Goal: Information Seeking & Learning: Learn about a topic

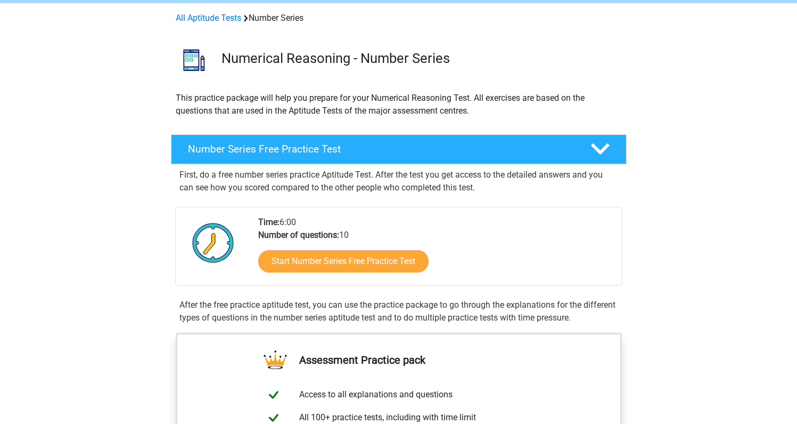
scroll to position [93, 0]
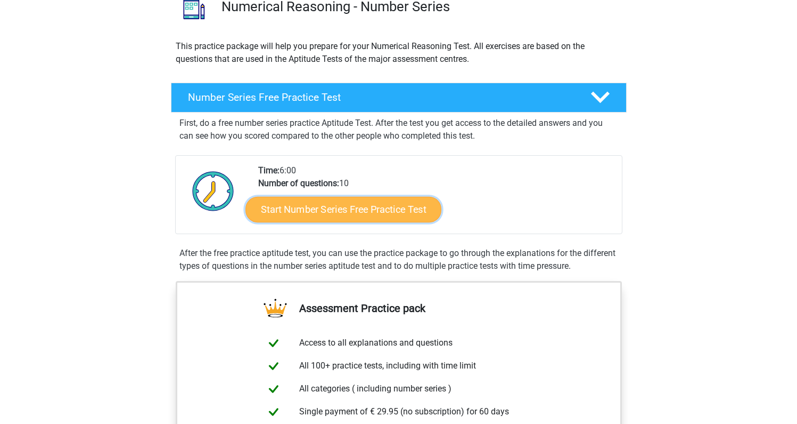
click at [364, 207] on link "Start Number Series Free Practice Test" at bounding box center [344, 209] width 196 height 26
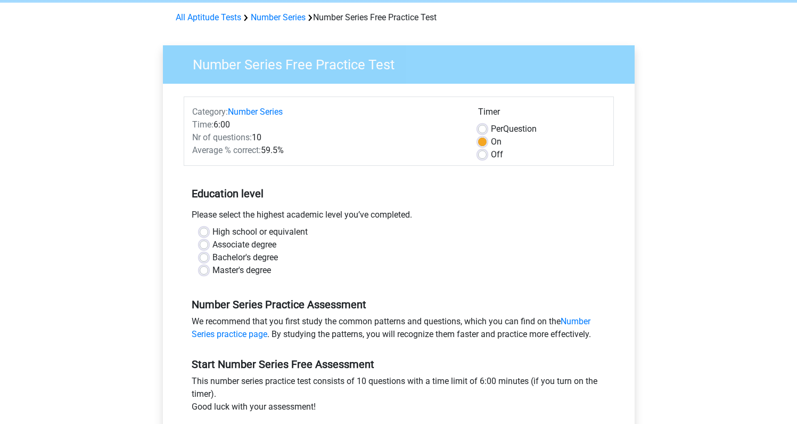
scroll to position [89, 0]
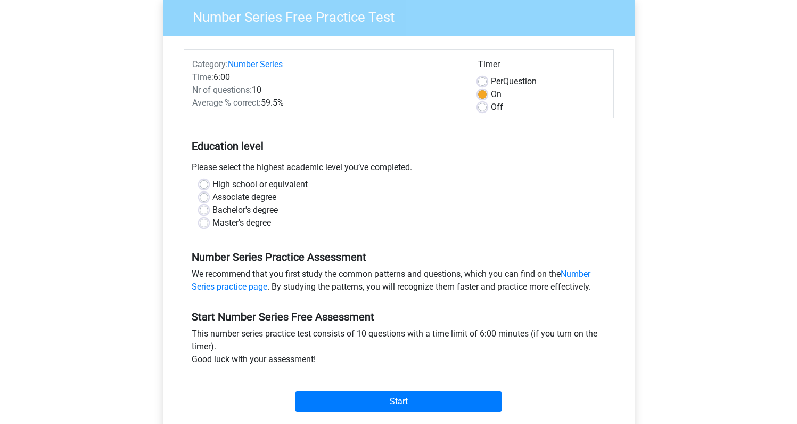
click at [255, 193] on label "Associate degree" at bounding box center [245, 197] width 64 height 13
click at [208, 193] on input "Associate degree" at bounding box center [204, 196] width 9 height 11
radio input "true"
click at [254, 208] on label "Bachelor's degree" at bounding box center [246, 209] width 66 height 13
click at [208, 208] on input "Bachelor's degree" at bounding box center [204, 208] width 9 height 11
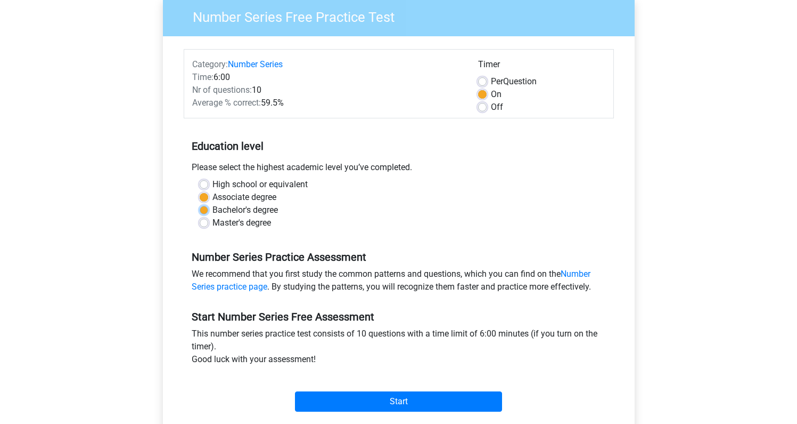
radio input "true"
click at [400, 388] on div "Start" at bounding box center [399, 392] width 430 height 37
click at [400, 390] on div "Start" at bounding box center [399, 392] width 430 height 37
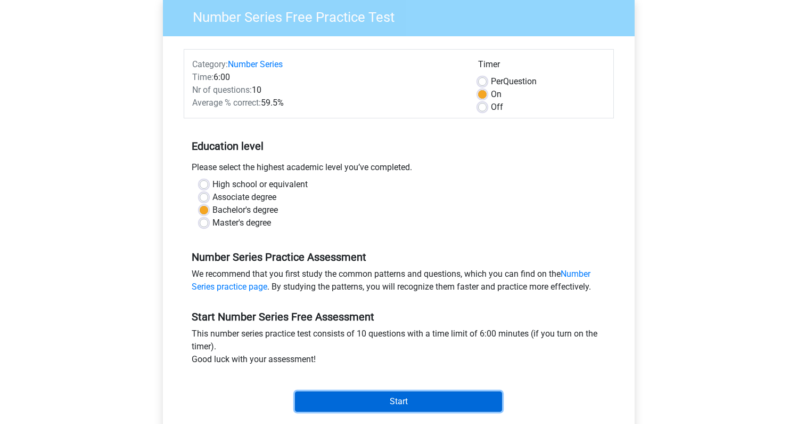
click at [389, 396] on input "Start" at bounding box center [398, 401] width 207 height 20
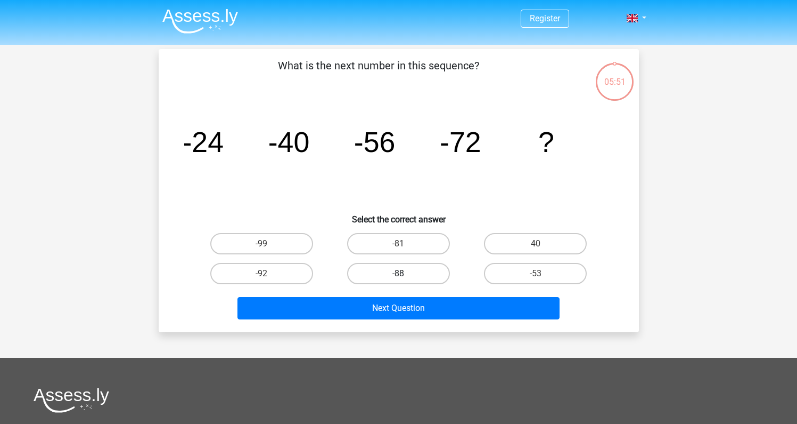
click at [381, 275] on label "-88" at bounding box center [398, 273] width 103 height 21
click at [398, 275] on input "-88" at bounding box center [401, 276] width 7 height 7
radio input "true"
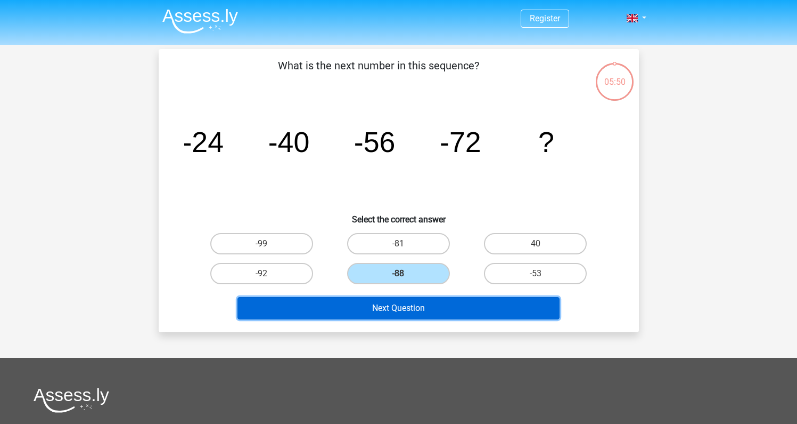
click at [428, 316] on button "Next Question" at bounding box center [399, 308] width 322 height 22
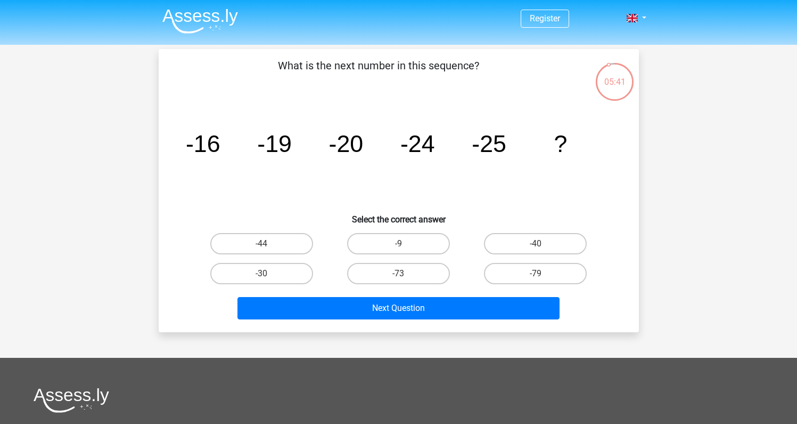
click at [265, 279] on input "-30" at bounding box center [265, 276] width 7 height 7
radio input "true"
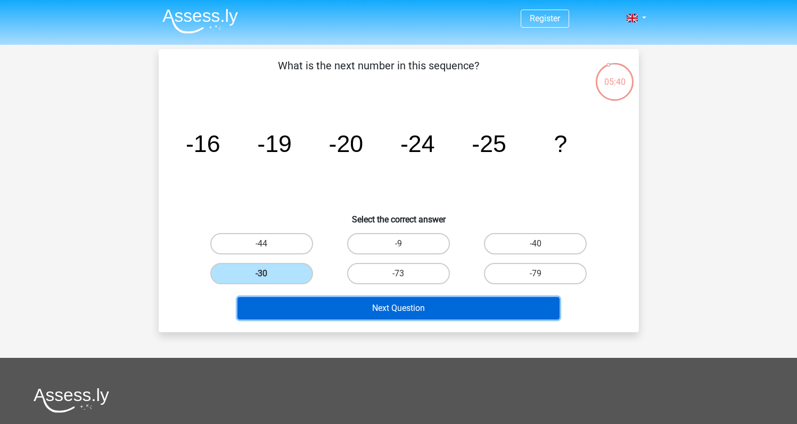
click at [395, 303] on button "Next Question" at bounding box center [399, 308] width 322 height 22
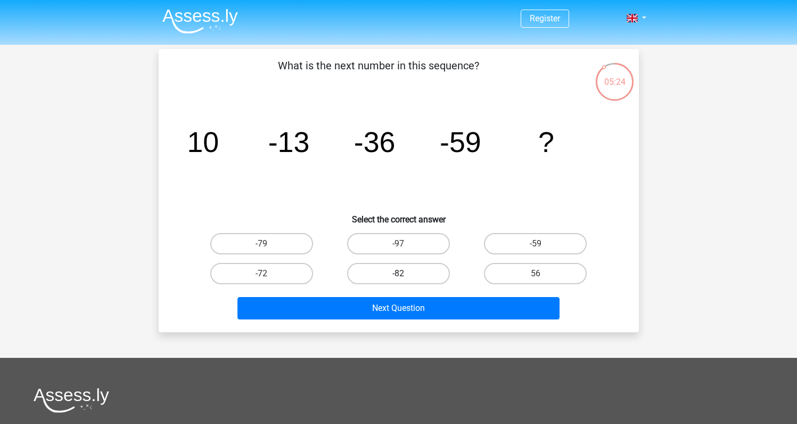
click at [401, 272] on label "-82" at bounding box center [398, 273] width 103 height 21
click at [401, 273] on input "-82" at bounding box center [401, 276] width 7 height 7
radio input "true"
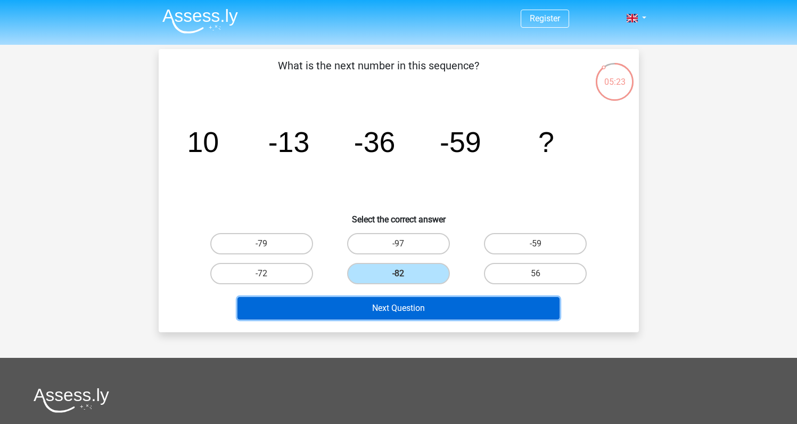
click at [414, 314] on button "Next Question" at bounding box center [399, 308] width 322 height 22
